Goal: Find specific page/section

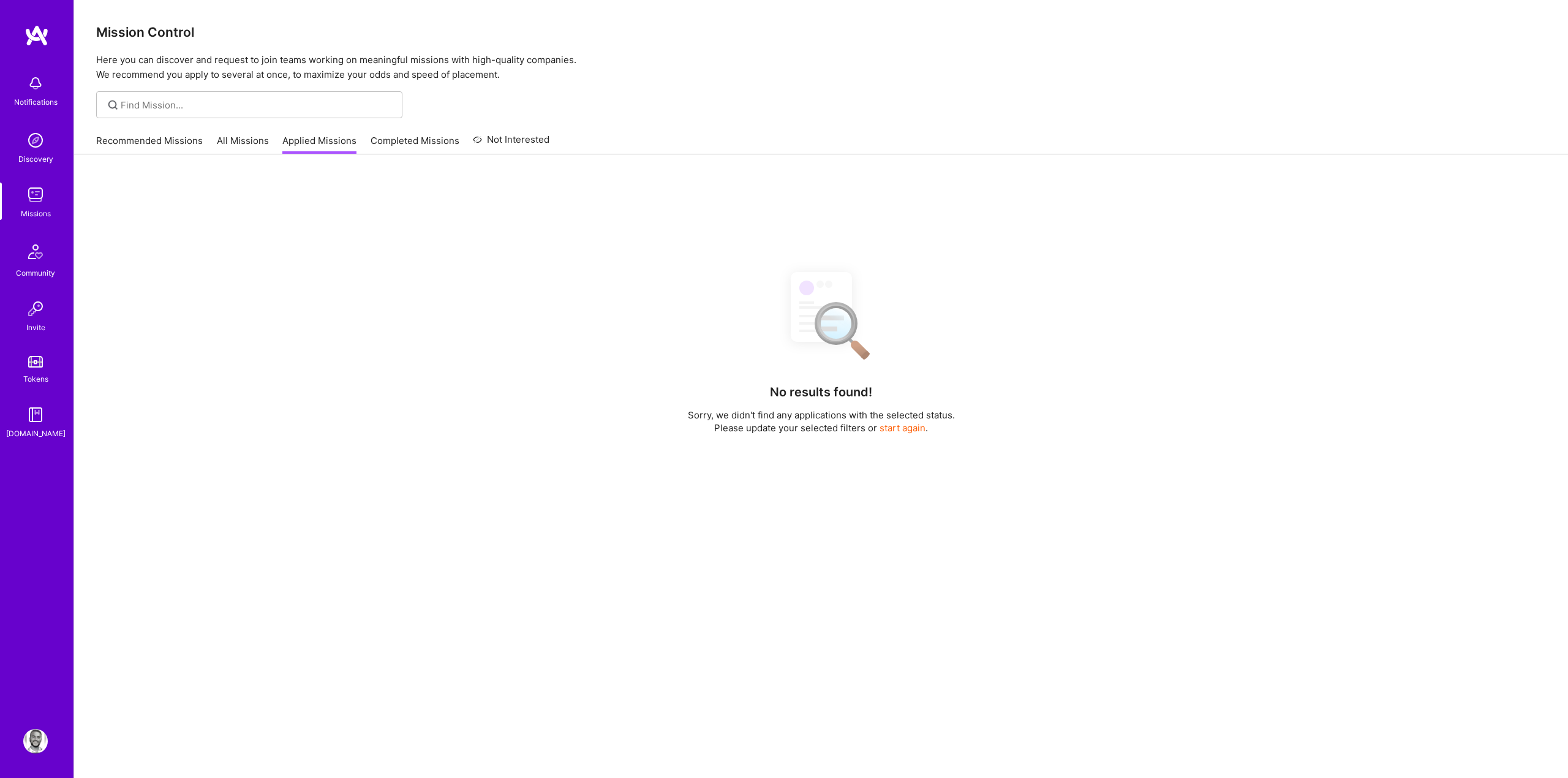
click at [240, 146] on link "All Missions" at bounding box center [242, 144] width 52 height 21
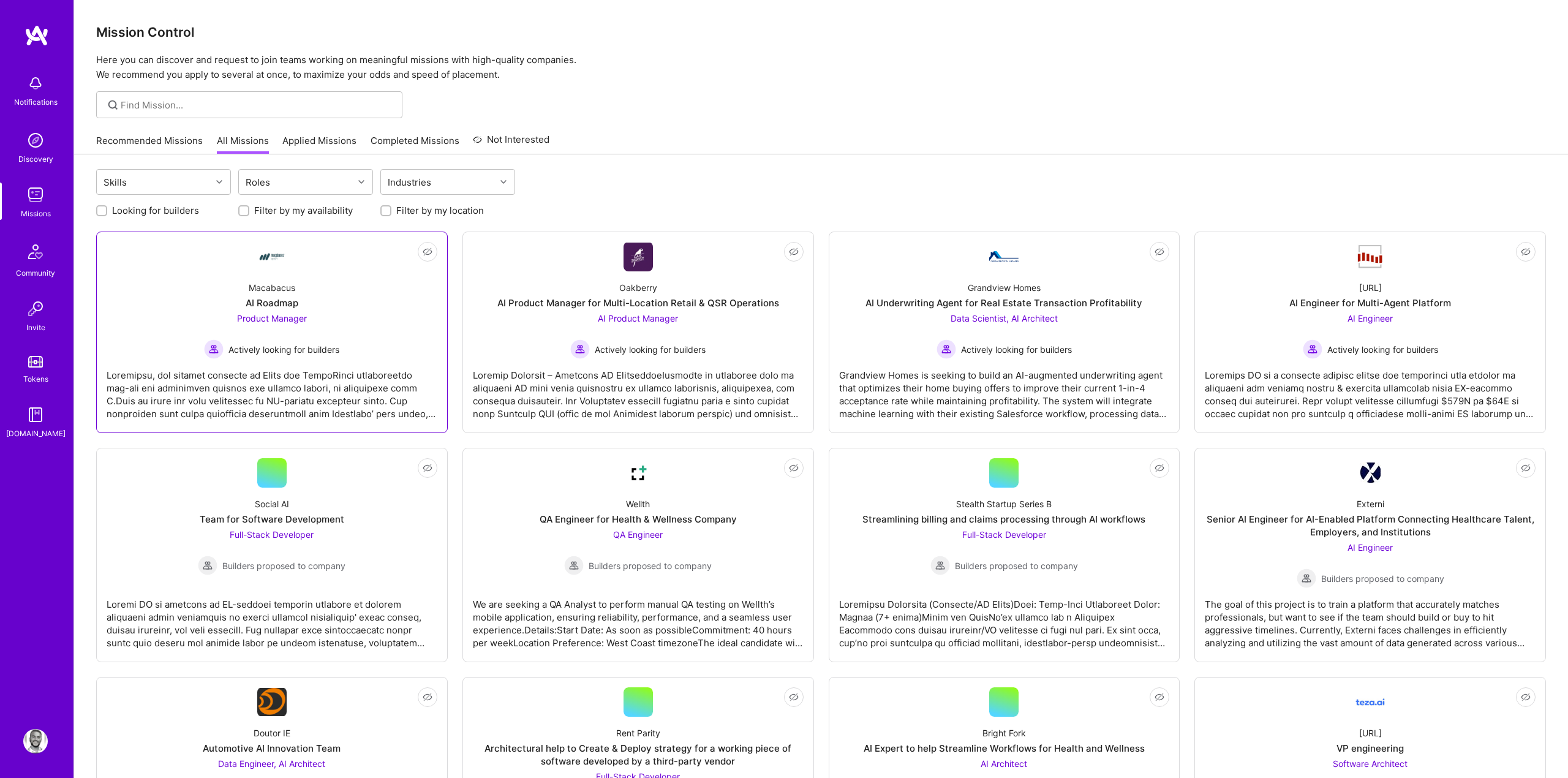
click at [317, 344] on span "Actively looking for builders" at bounding box center [283, 350] width 111 height 13
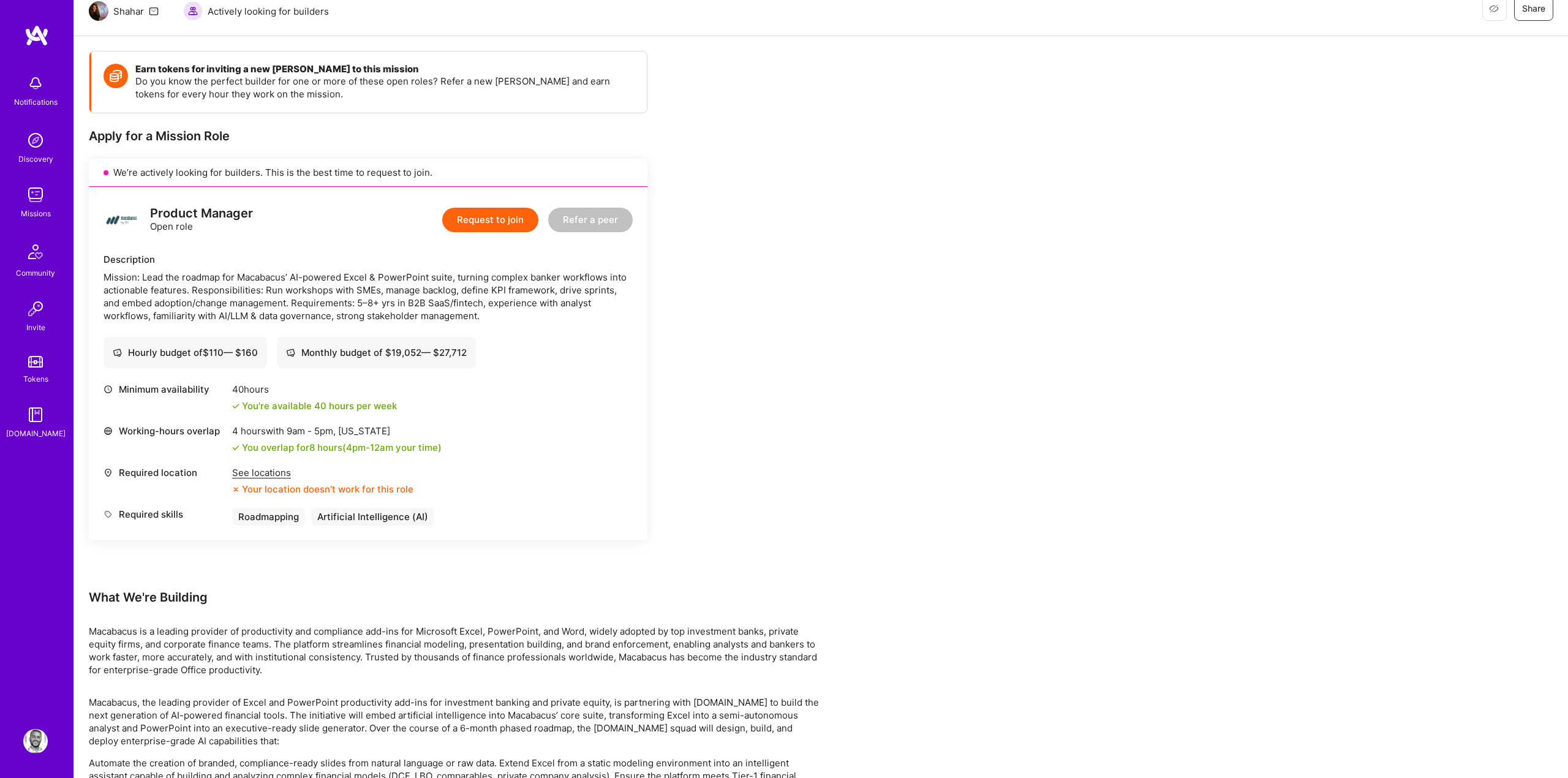
scroll to position [177, 0]
